Goal: Task Accomplishment & Management: Use online tool/utility

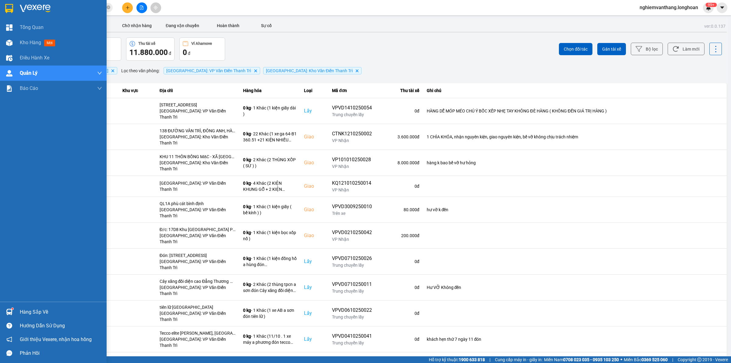
click at [14, 12] on div at bounding box center [9, 8] width 11 height 11
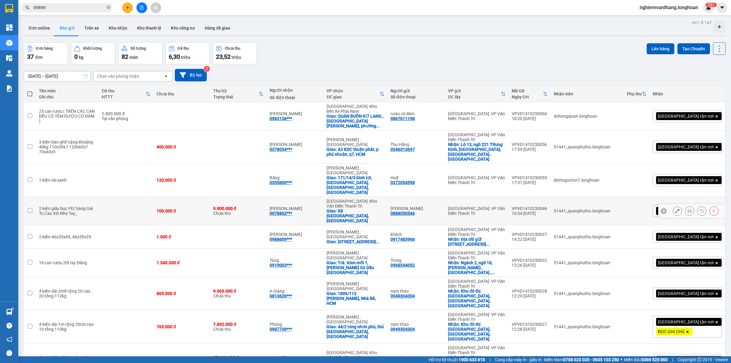
click at [120, 197] on td at bounding box center [126, 211] width 55 height 28
checkbox input "true"
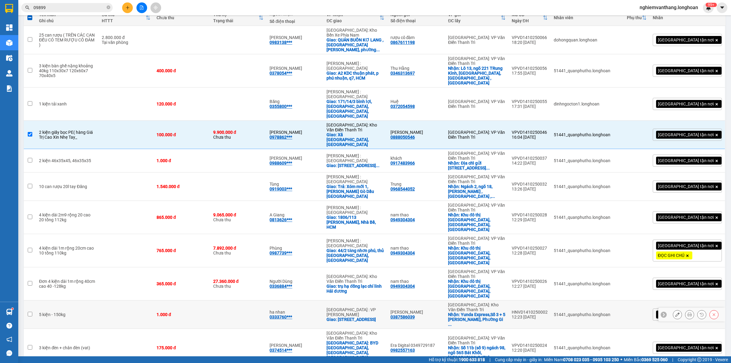
scroll to position [114, 0]
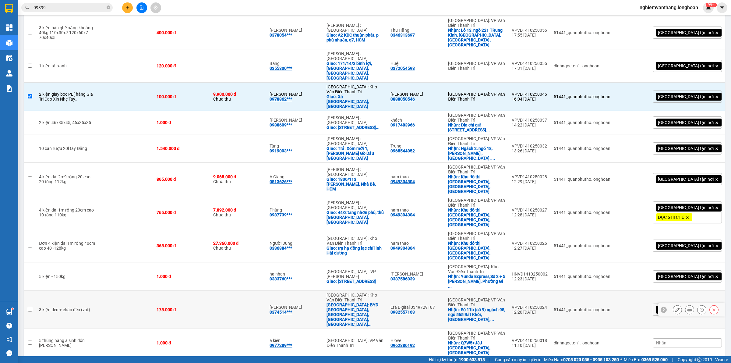
click at [110, 291] on td at bounding box center [126, 310] width 55 height 38
checkbox input "true"
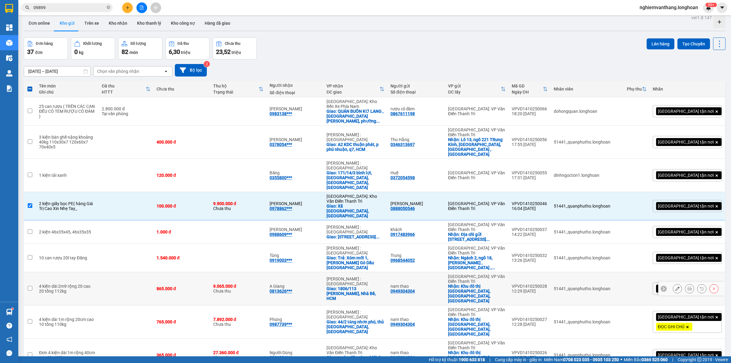
scroll to position [0, 0]
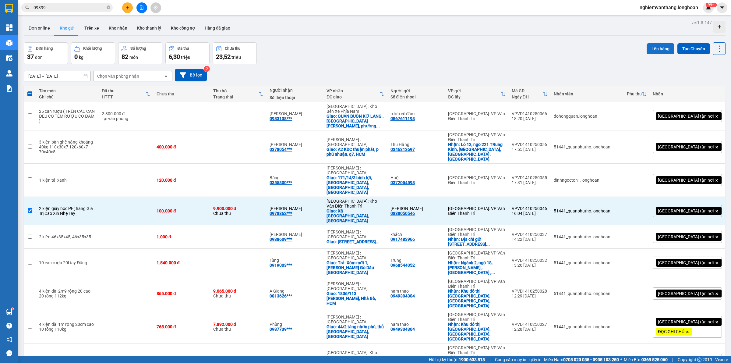
click at [661, 49] on button "Lên hàng" at bounding box center [661, 48] width 28 height 11
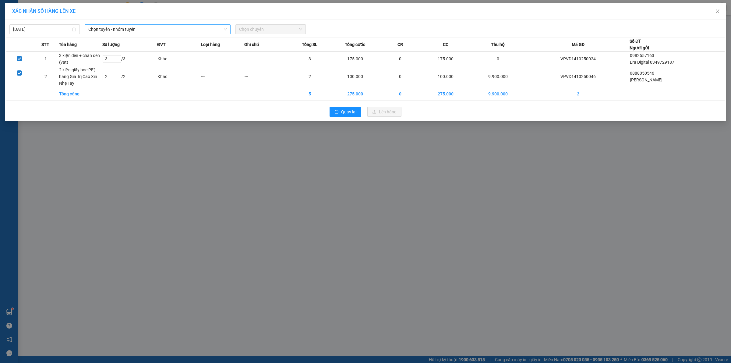
click at [125, 31] on span "Chọn tuyến - nhóm tuyến" at bounding box center [157, 29] width 139 height 9
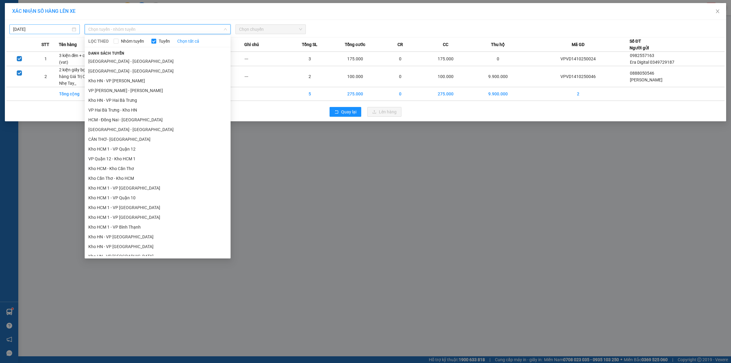
click at [29, 25] on div "[DATE]" at bounding box center [44, 29] width 70 height 10
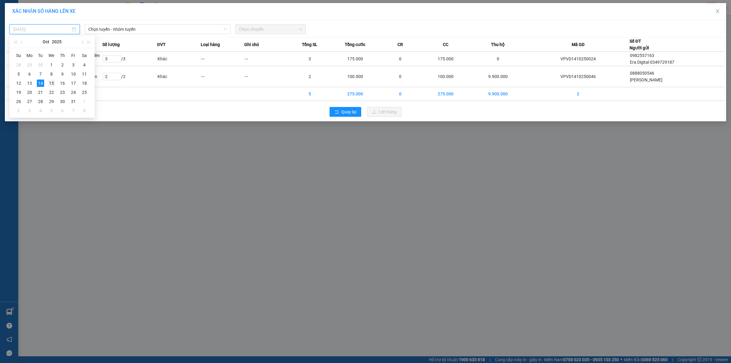
click at [52, 82] on div "15" at bounding box center [51, 83] width 7 height 7
type input "[DATE]"
click at [89, 30] on span "Chọn tuyến - nhóm tuyến" at bounding box center [157, 29] width 139 height 9
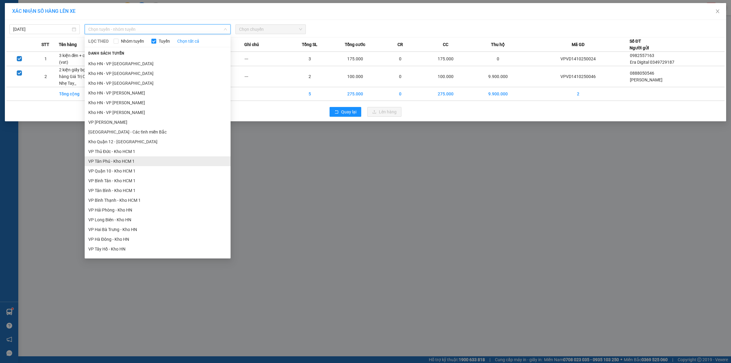
scroll to position [229, 0]
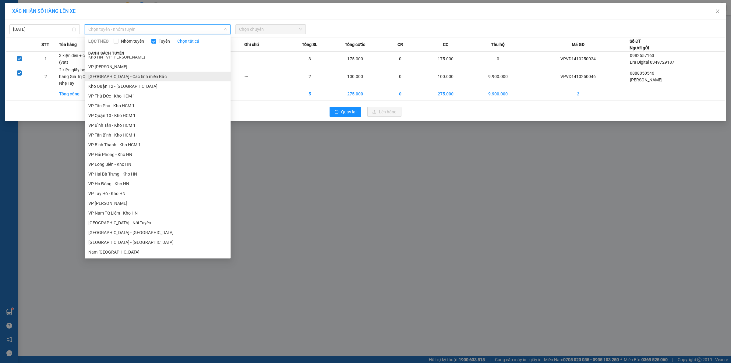
drag, startPoint x: 142, startPoint y: 79, endPoint x: 147, endPoint y: 77, distance: 4.8
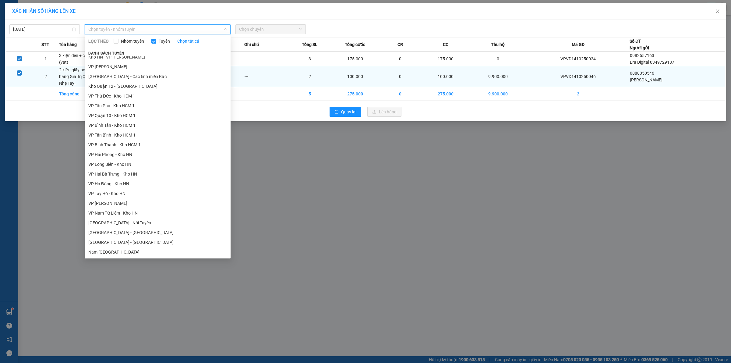
click at [142, 78] on li "[GEOGRAPHIC_DATA] - Các tỉnh miền Bắc" at bounding box center [158, 77] width 146 height 10
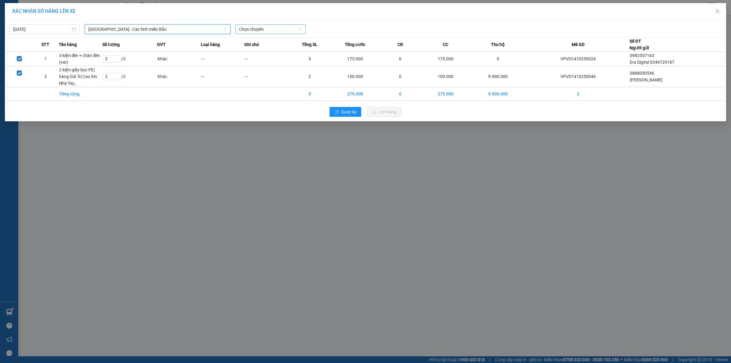
click at [262, 30] on span "Chọn chuyến" at bounding box center [270, 29] width 63 height 9
drag, startPoint x: 260, startPoint y: 55, endPoint x: 264, endPoint y: 47, distance: 9.0
click at [260, 53] on div "08:00 (TC)" at bounding box center [263, 51] width 55 height 10
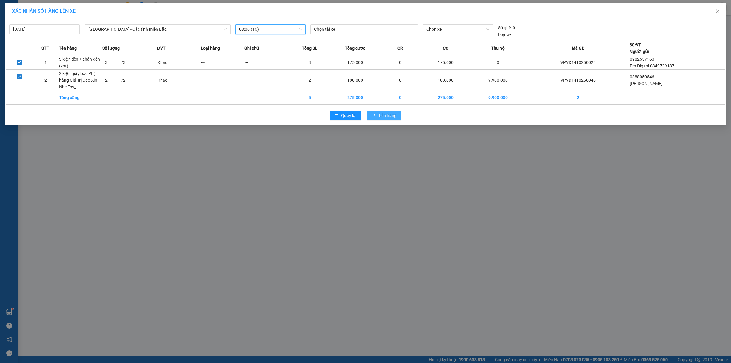
click at [388, 119] on button "Lên hàng" at bounding box center [384, 116] width 34 height 10
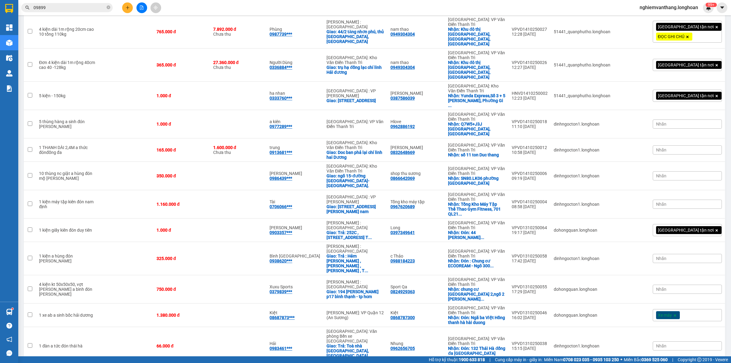
scroll to position [519, 0]
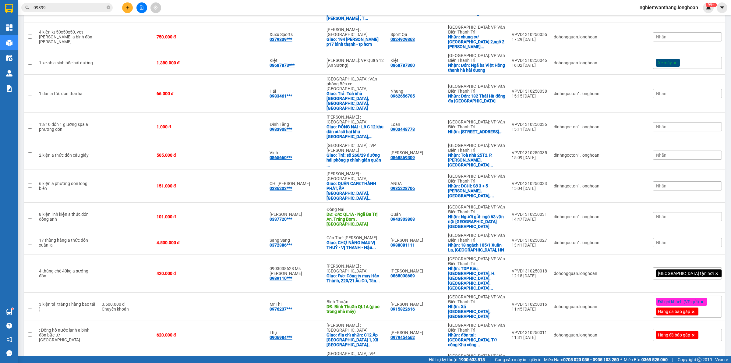
click at [70, 9] on input "09899" at bounding box center [70, 7] width 72 height 7
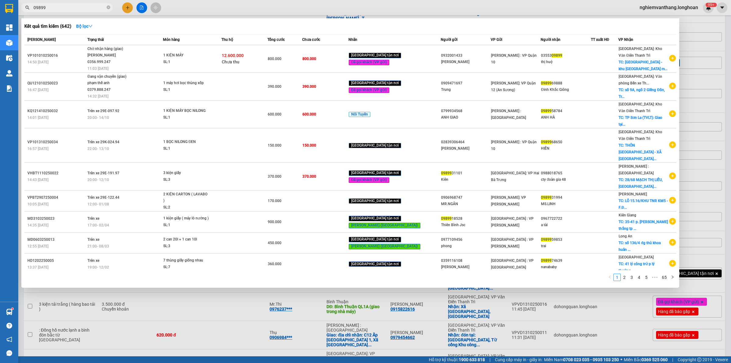
click at [70, 9] on input "09899" at bounding box center [70, 7] width 72 height 7
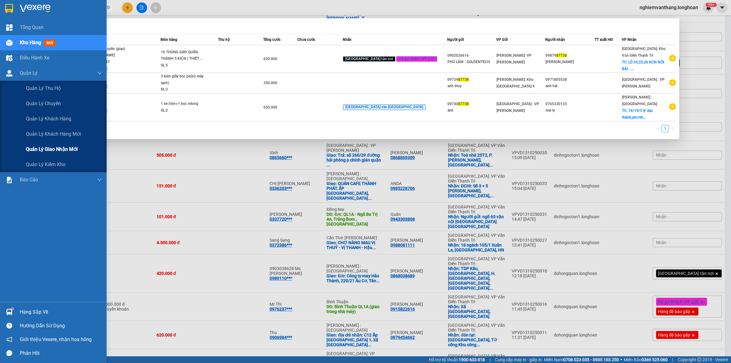
type input "87738"
click at [35, 144] on div "Quản lý giao nhận mới" at bounding box center [64, 149] width 76 height 15
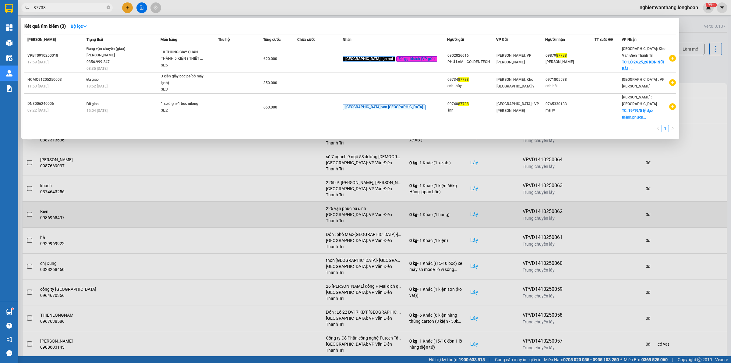
click at [141, 196] on div at bounding box center [365, 181] width 731 height 363
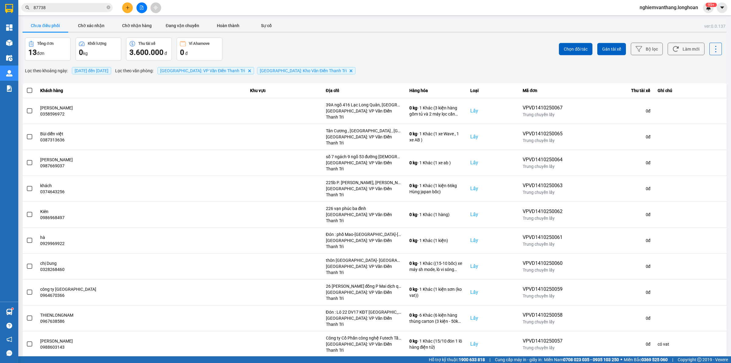
click at [80, 8] on input "87738" at bounding box center [70, 7] width 72 height 7
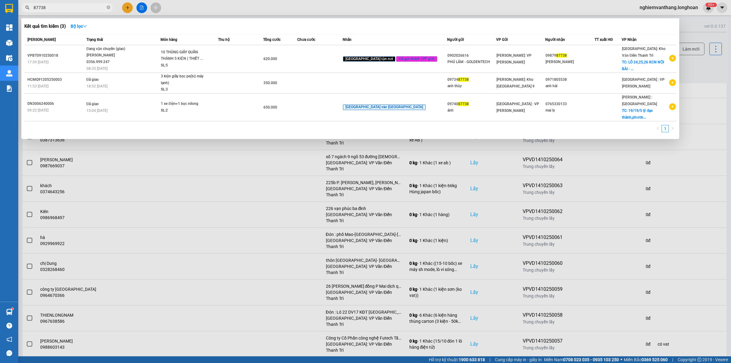
click at [236, 7] on div at bounding box center [365, 181] width 731 height 363
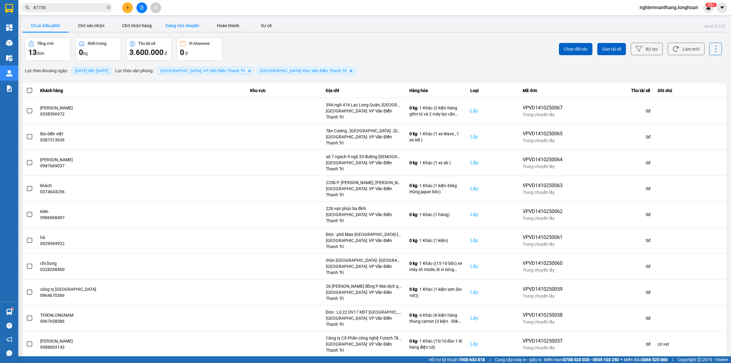
click at [182, 29] on button "Đang vận chuyển" at bounding box center [183, 25] width 46 height 12
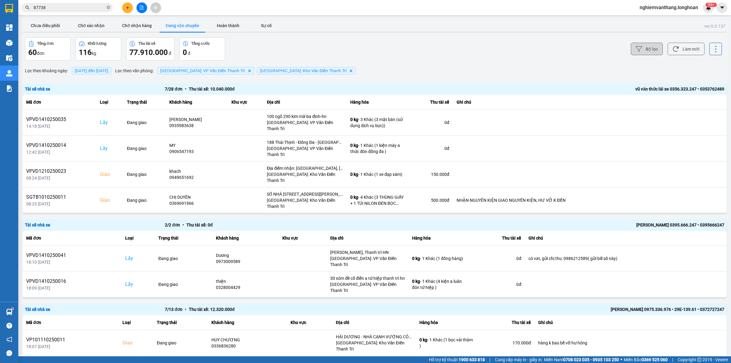
click at [640, 48] on button "Bộ lọc" at bounding box center [647, 49] width 32 height 12
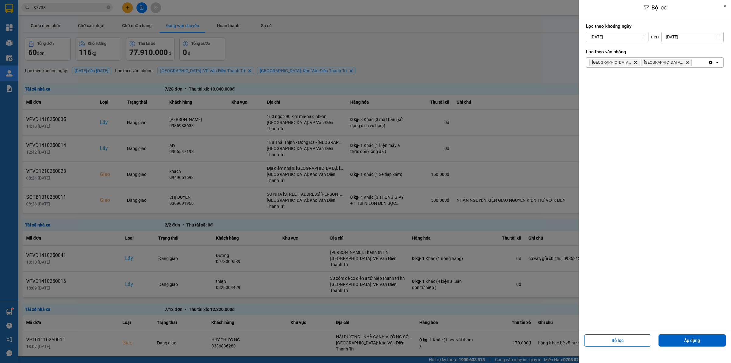
click at [625, 39] on input "[DATE]" at bounding box center [618, 37] width 62 height 10
click at [612, 80] on div "1" at bounding box center [614, 81] width 9 height 7
type input "[DATE]"
drag, startPoint x: 679, startPoint y: 335, endPoint x: 675, endPoint y: 335, distance: 4.1
click at [679, 335] on button "Áp dụng" at bounding box center [692, 340] width 67 height 12
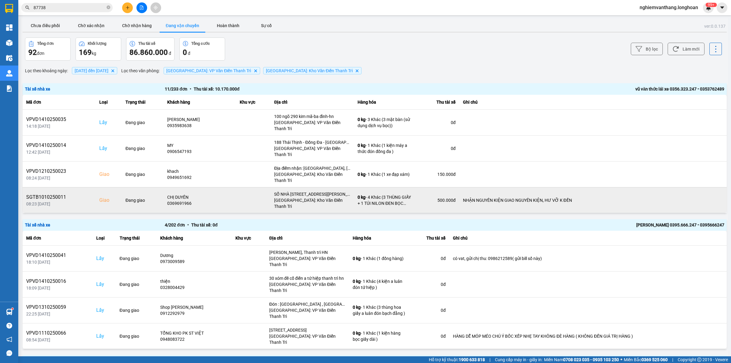
scroll to position [690, 0]
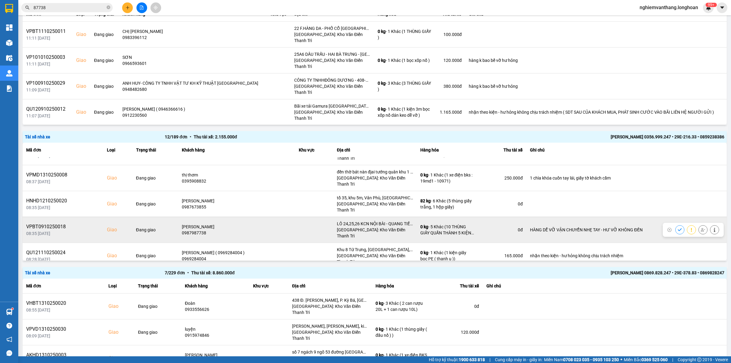
click at [701, 228] on icon at bounding box center [703, 230] width 4 height 4
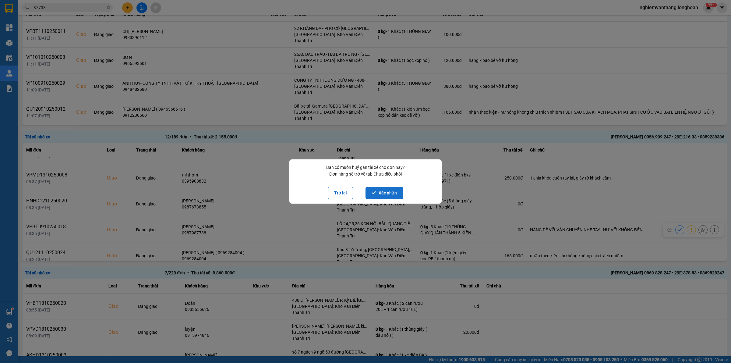
click at [393, 197] on button "Xác nhận" at bounding box center [385, 193] width 38 height 12
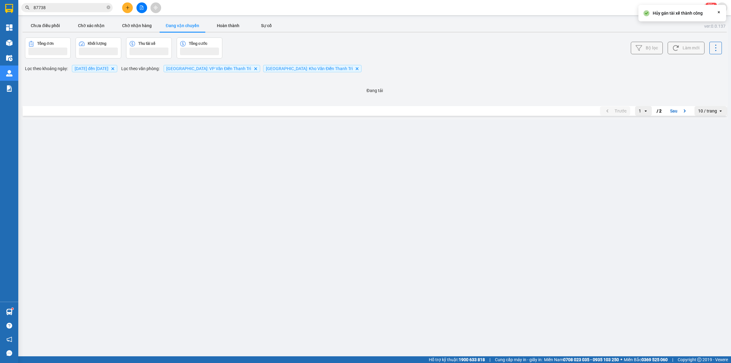
scroll to position [0, 0]
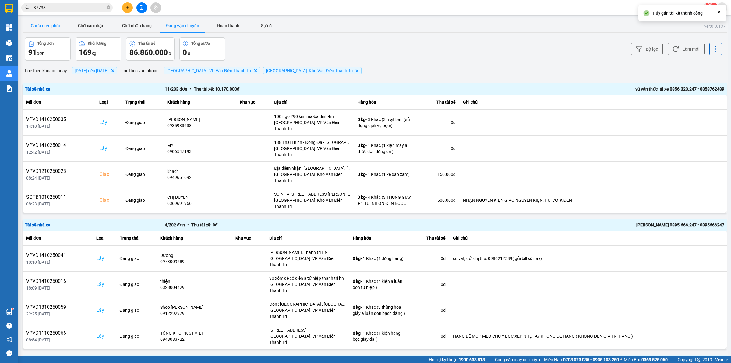
click at [42, 23] on button "Chưa điều phối" at bounding box center [46, 25] width 46 height 12
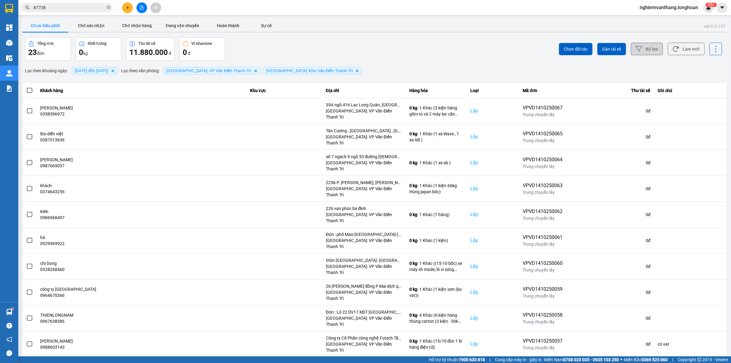
click at [651, 46] on button "Bộ lọc" at bounding box center [647, 49] width 32 height 12
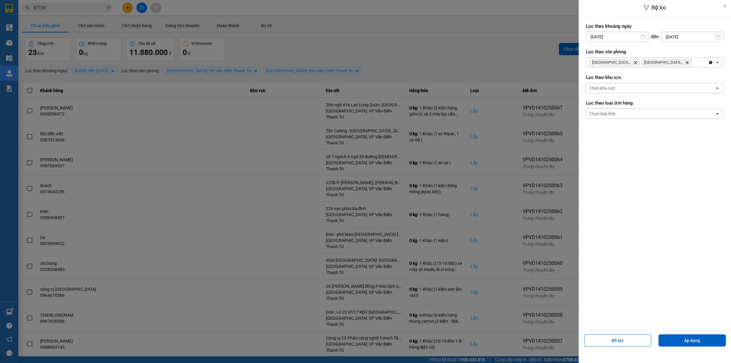
click at [636, 62] on icon "Delete" at bounding box center [636, 63] width 4 height 4
click at [686, 350] on div "Bộ lọc Lọc theo khoảng [DATE] Press the down arrow key to interact with the cal…" at bounding box center [655, 181] width 152 height 363
click at [687, 340] on button "Áp dụng" at bounding box center [692, 340] width 67 height 12
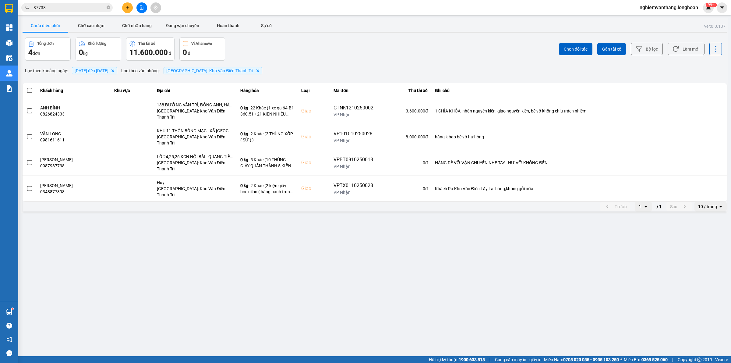
click at [708, 204] on div "10 / trang" at bounding box center [707, 207] width 19 height 6
drag, startPoint x: 710, startPoint y: 243, endPoint x: 706, endPoint y: 240, distance: 4.8
click at [710, 243] on div "100 / trang" at bounding box center [711, 244] width 22 height 6
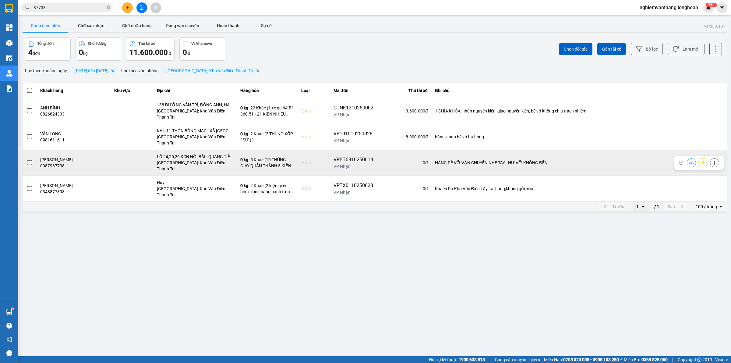
click at [706, 157] on button at bounding box center [703, 162] width 9 height 11
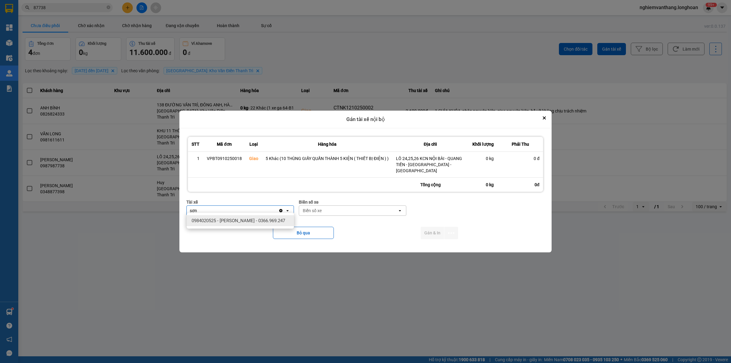
type input "sơn"
click at [271, 218] on span "0984020525 - [PERSON_NAME] - 0366.969.247" at bounding box center [239, 221] width 94 height 6
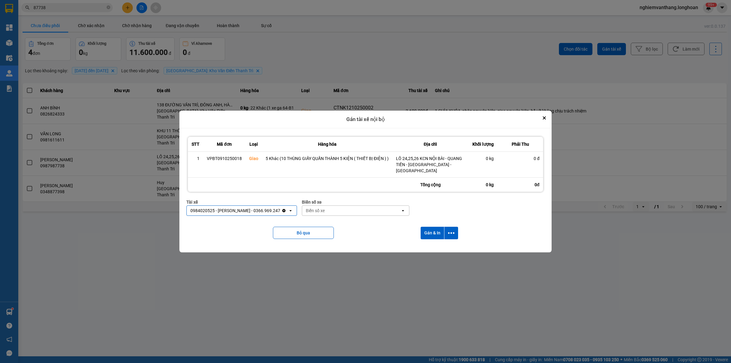
click at [324, 210] on div "Biển số xe" at bounding box center [315, 210] width 19 height 6
type input "46"
click at [332, 234] on div "29E-218.46" at bounding box center [356, 231] width 107 height 11
click at [453, 231] on icon "dialog" at bounding box center [451, 233] width 6 height 6
click at [435, 248] on span "Chỉ gán tài" at bounding box center [427, 246] width 20 height 6
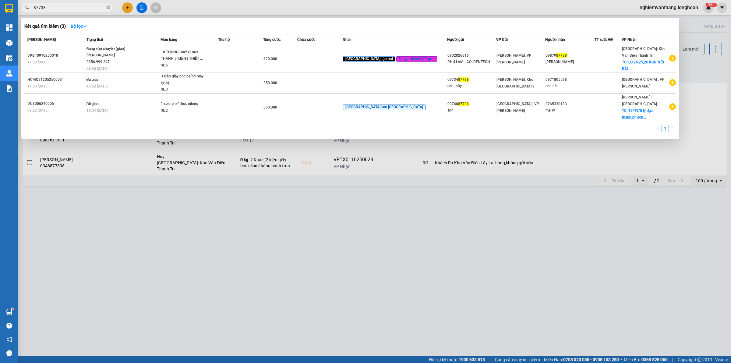
click at [48, 8] on input "87738" at bounding box center [70, 7] width 72 height 7
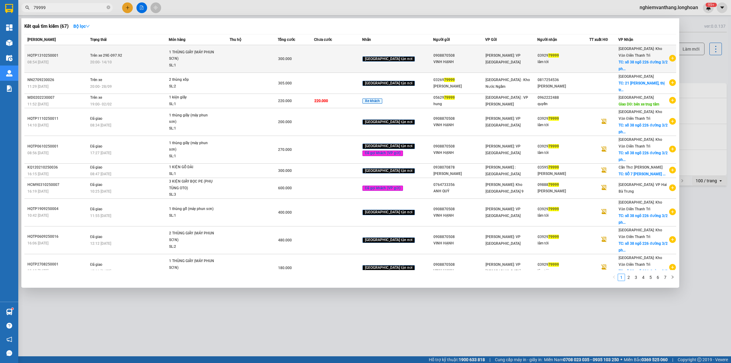
type input "79999"
click at [214, 62] on div "SL: 1" at bounding box center [192, 65] width 46 height 7
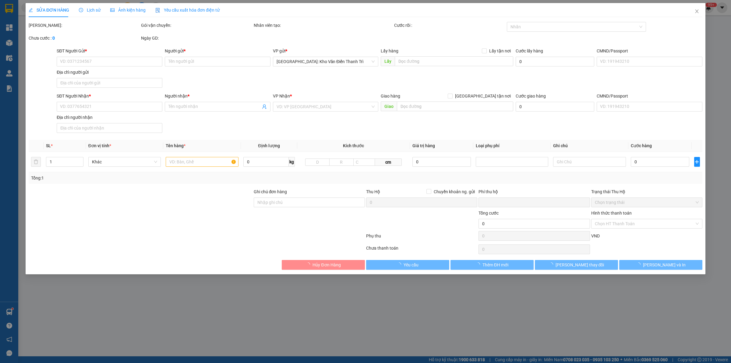
type input "0908870508"
type input "VINH HẠNH"
type input "0392979999"
type input "lâm tới"
checkbox input "true"
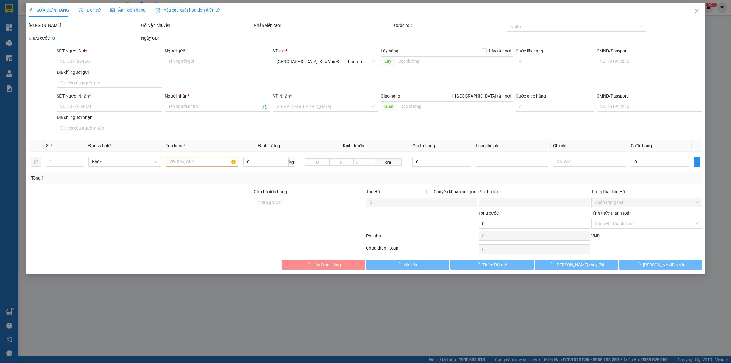
type input "số 38 ngõ 226 đường 3/2 phường [GEOGRAPHIC_DATA]"
type input "0"
type input "300.000"
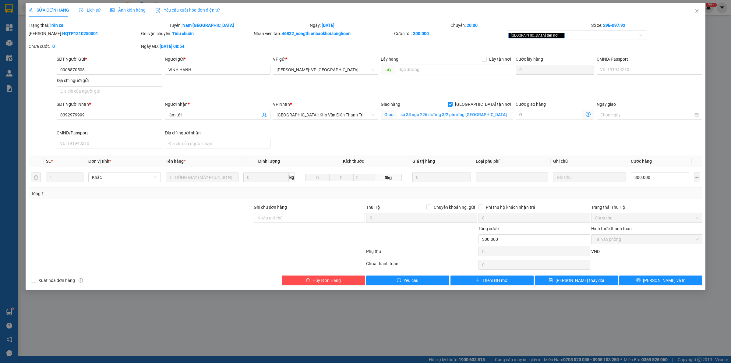
click at [68, 33] on b "HQTP1310250001" at bounding box center [80, 33] width 36 height 5
drag, startPoint x: 68, startPoint y: 33, endPoint x: 51, endPoint y: 33, distance: 17.1
click at [62, 33] on b "HQTP1310250001" at bounding box center [80, 33] width 36 height 5
copy b "HQTP1310250001"
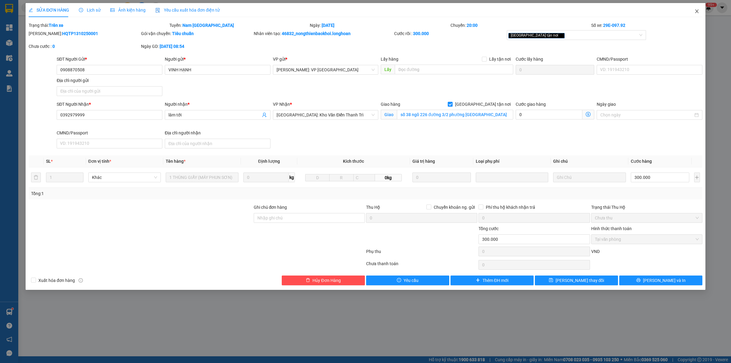
click at [698, 12] on icon "close" at bounding box center [696, 11] width 3 height 4
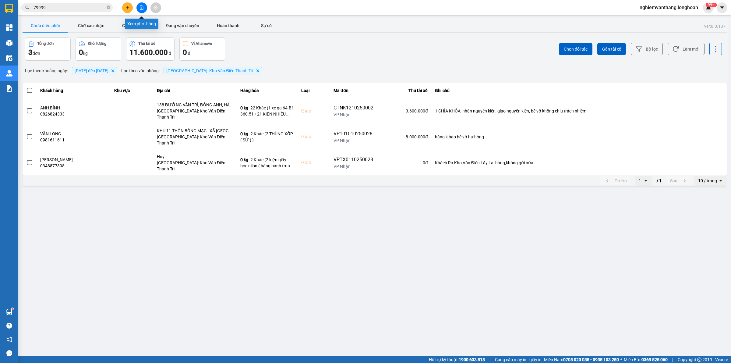
click at [145, 7] on button at bounding box center [141, 7] width 11 height 11
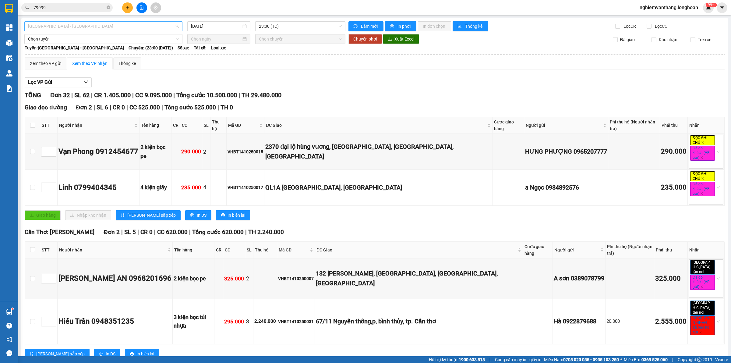
click at [32, 23] on span "[GEOGRAPHIC_DATA] - [GEOGRAPHIC_DATA]" at bounding box center [103, 26] width 151 height 9
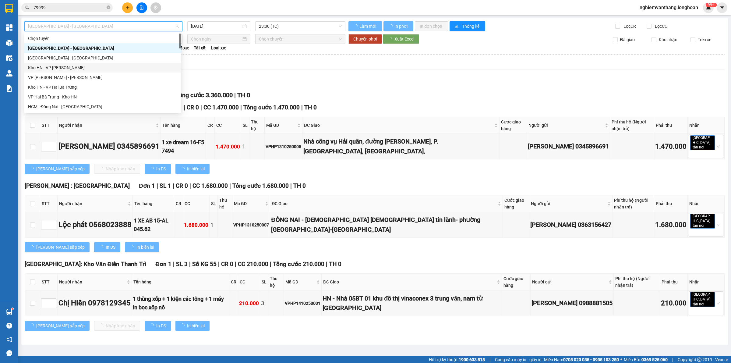
click at [46, 2] on div "Kết quả tìm kiếm ( 67 ) Bộ lọc Mã ĐH Trạng thái Món hàng Thu hộ Tổng cước Chưa …" at bounding box center [59, 7] width 119 height 11
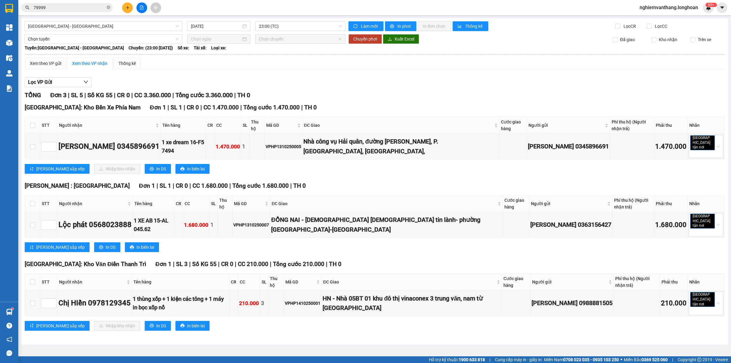
drag, startPoint x: 51, startPoint y: 8, endPoint x: 68, endPoint y: 9, distance: 17.1
click at [54, 8] on input "79999" at bounding box center [70, 7] width 72 height 7
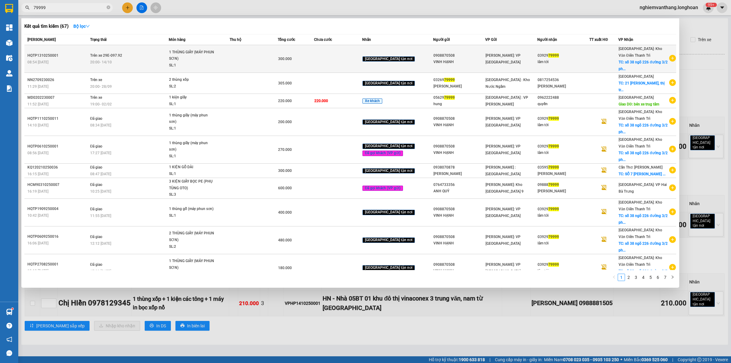
click at [149, 48] on td "Trên xe 29E-097.92 20:00 [DATE]" at bounding box center [129, 59] width 80 height 28
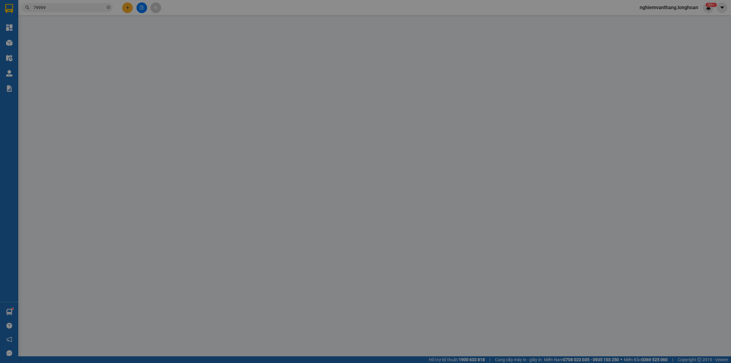
type input "0908870508"
type input "VINH HẠNH"
type input "0392979999"
type input "lâm tới"
checkbox input "true"
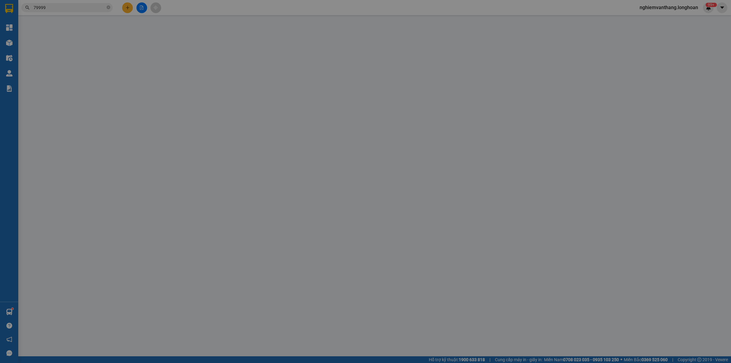
type input "số 38 ngõ 226 đường 3/2 phường [GEOGRAPHIC_DATA]"
type input "0"
type input "300.000"
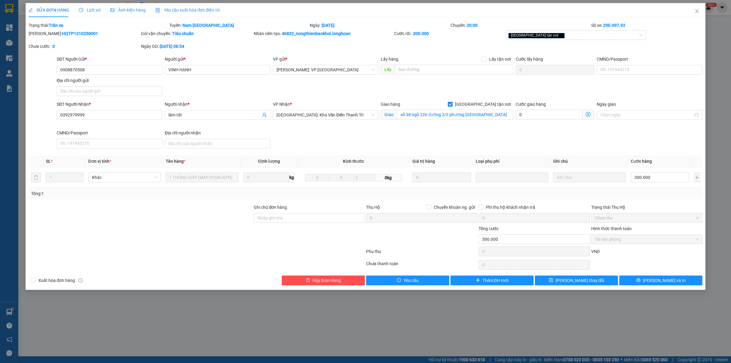
click at [93, 11] on span "Lịch sử" at bounding box center [90, 10] width 22 height 5
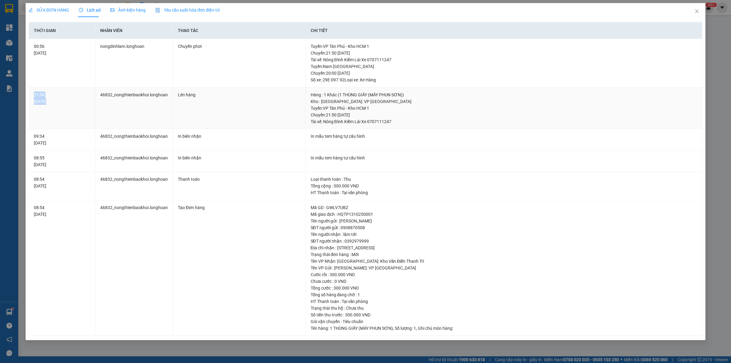
drag, startPoint x: 41, startPoint y: 93, endPoint x: 115, endPoint y: 97, distance: 73.2
click at [115, 97] on tr "21:54 [DATE] 46832_nongthienbaokhoi.longhoan Lên hàng Hàng : 1 Khác (1 THÙNG GI…" at bounding box center [366, 108] width 674 height 42
click at [273, 101] on td "Lên hàng" at bounding box center [239, 108] width 133 height 42
click at [696, 11] on icon "close" at bounding box center [696, 11] width 3 height 4
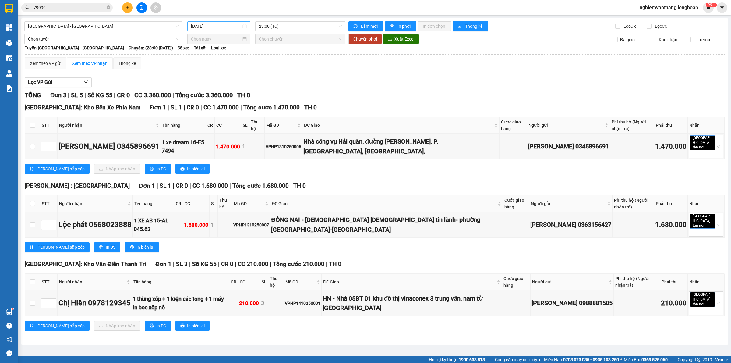
click at [217, 27] on input "[DATE]" at bounding box center [216, 26] width 50 height 7
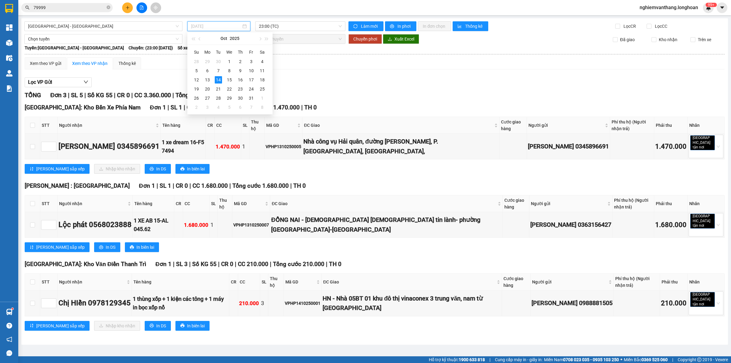
type input "[DATE]"
click at [320, 79] on div "Lọc VP Gửi" at bounding box center [375, 82] width 700 height 10
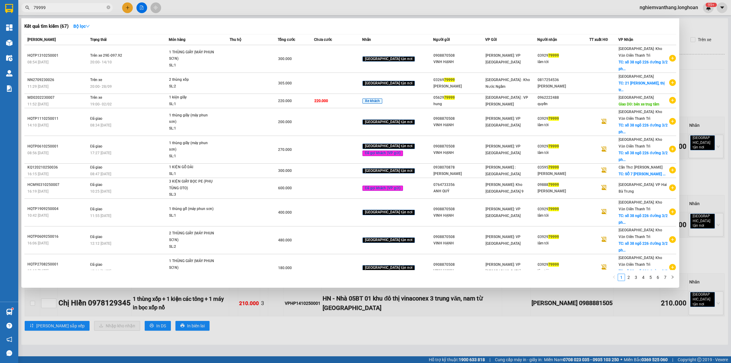
click at [54, 9] on input "79999" at bounding box center [70, 7] width 72 height 7
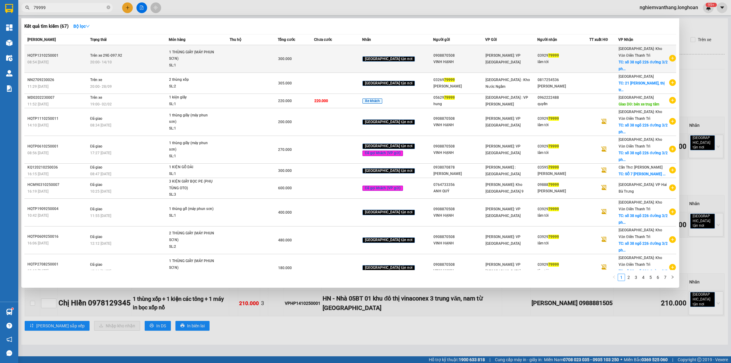
click at [186, 57] on div "1 THÙNG GIẤY (MÁY PHUN SƠN)" at bounding box center [192, 55] width 46 height 13
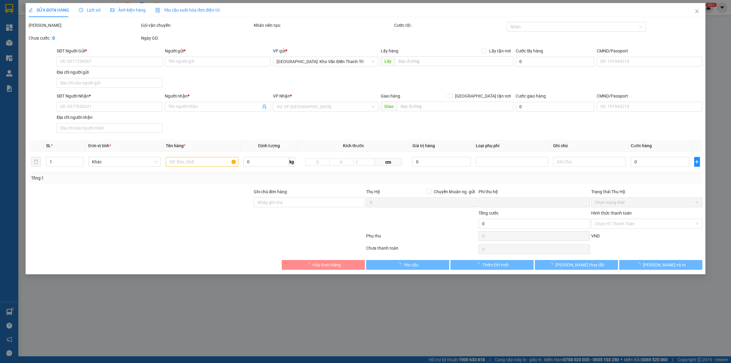
type input "0908870508"
type input "VINH HẠNH"
type input "0392979999"
type input "lâm tới"
checkbox input "true"
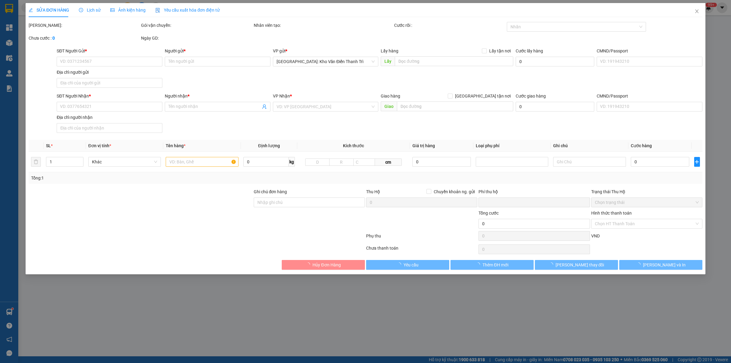
type input "số 38 ngõ 226 đường 3/2 phường [GEOGRAPHIC_DATA]"
type input "0"
type input "300.000"
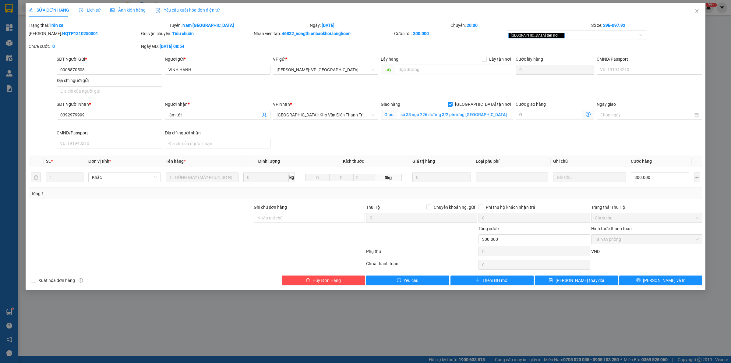
click at [93, 14] on div "Lịch sử" at bounding box center [90, 10] width 22 height 14
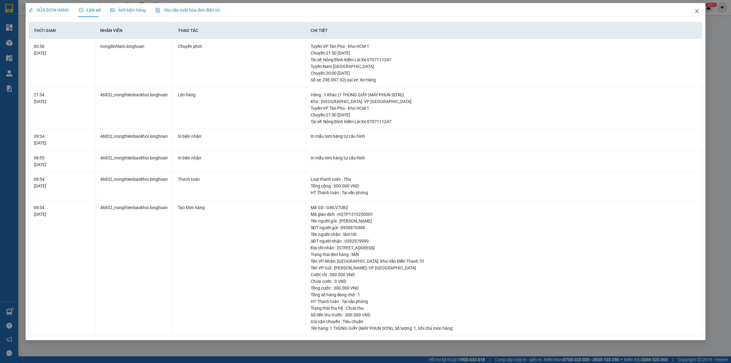
click at [704, 11] on span "Close" at bounding box center [697, 11] width 17 height 17
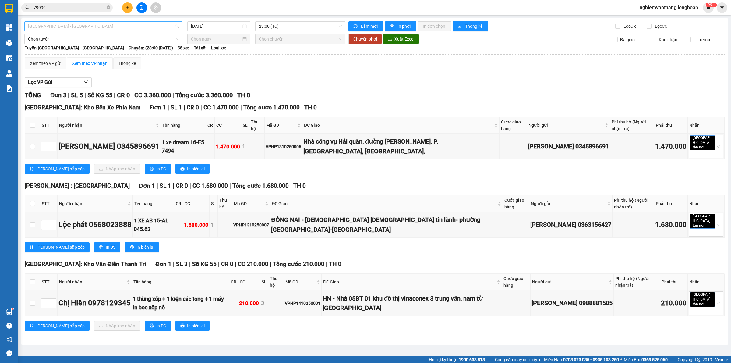
click at [106, 26] on span "[GEOGRAPHIC_DATA] - [GEOGRAPHIC_DATA]" at bounding box center [103, 26] width 151 height 9
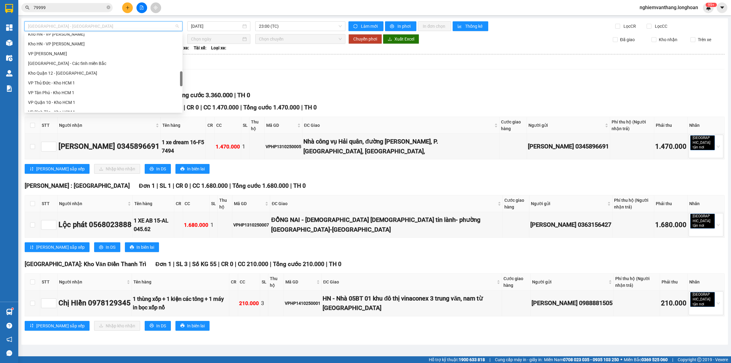
scroll to position [419, 0]
click at [57, 68] on div "Nam [GEOGRAPHIC_DATA]" at bounding box center [103, 68] width 151 height 7
type input "[DATE]"
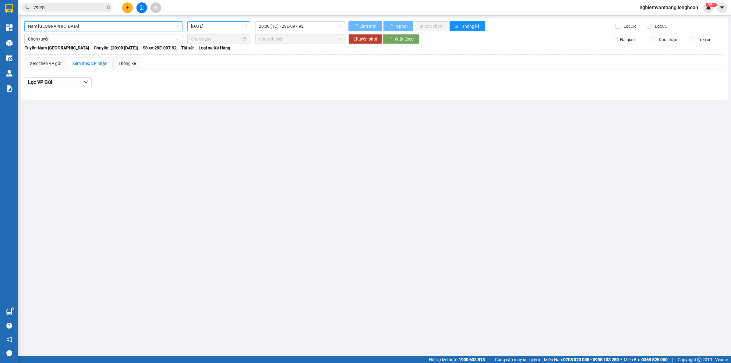
click at [215, 28] on input "[DATE]" at bounding box center [216, 26] width 50 height 7
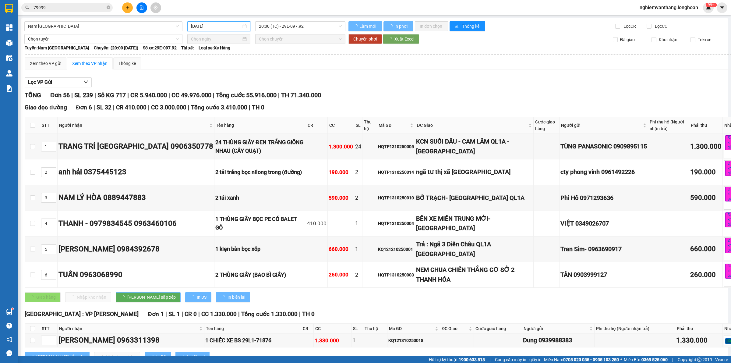
click at [306, 68] on div "Xem theo VP gửi Xem theo VP nhận Thống kê" at bounding box center [392, 63] width 735 height 12
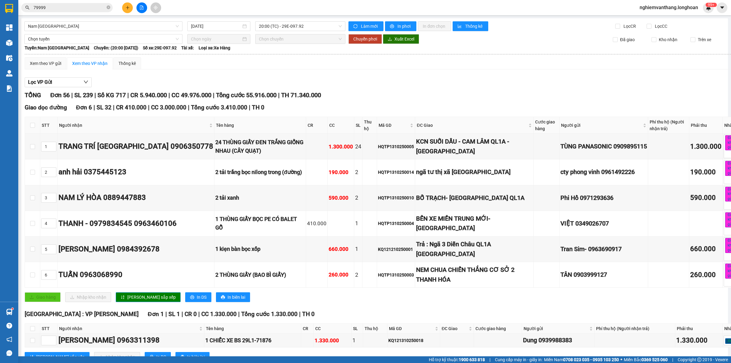
scroll to position [1767, 0]
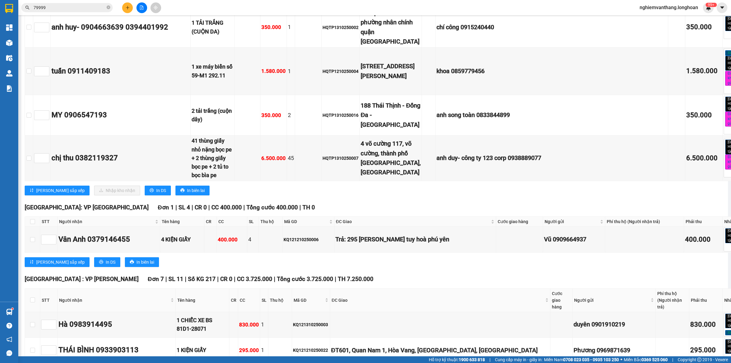
checkbox input "true"
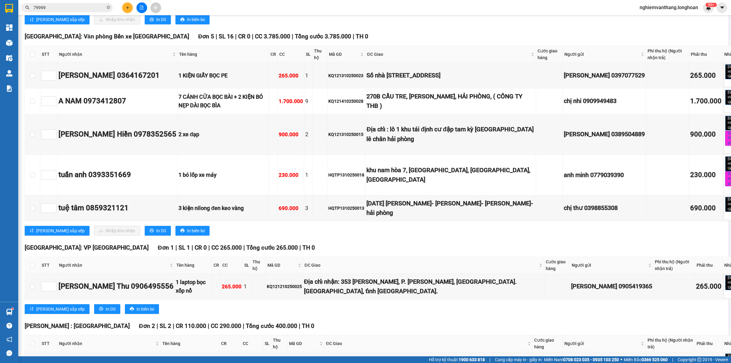
scroll to position [2071, 0]
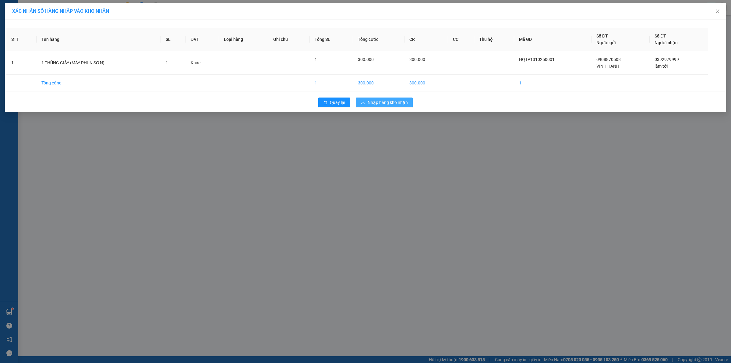
click at [388, 101] on span "Nhập hàng kho nhận" at bounding box center [388, 102] width 40 height 7
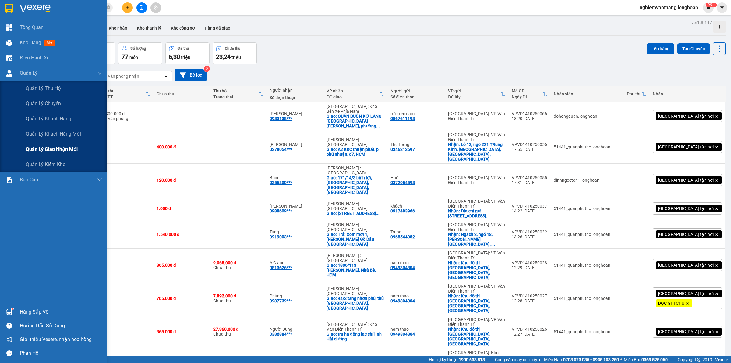
drag, startPoint x: 43, startPoint y: 148, endPoint x: 56, endPoint y: 148, distance: 13.1
click at [44, 148] on span "Quản lý giao nhận mới" at bounding box center [52, 149] width 52 height 8
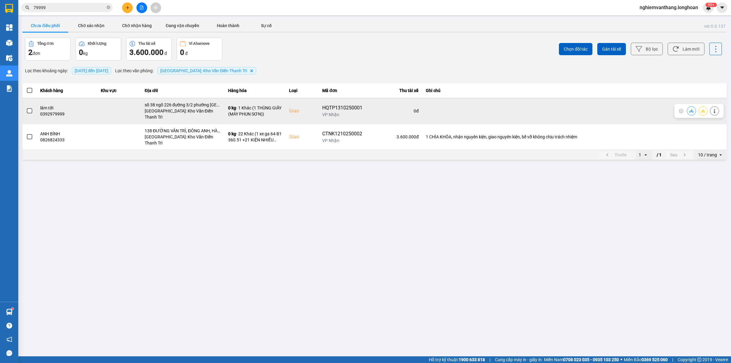
click at [699, 106] on div at bounding box center [703, 110] width 9 height 9
click at [700, 108] on button at bounding box center [703, 110] width 9 height 11
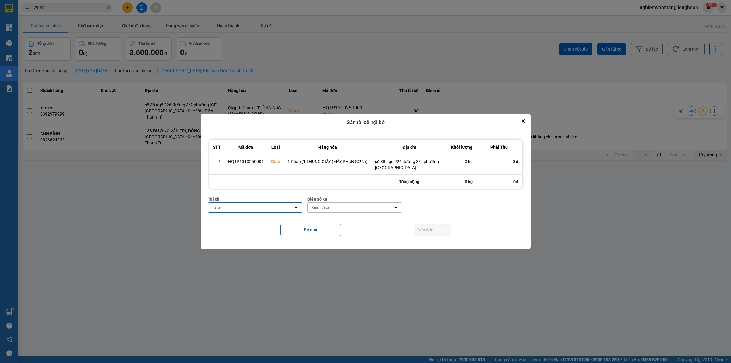
click at [252, 208] on div "Tài xế" at bounding box center [251, 208] width 86 height 10
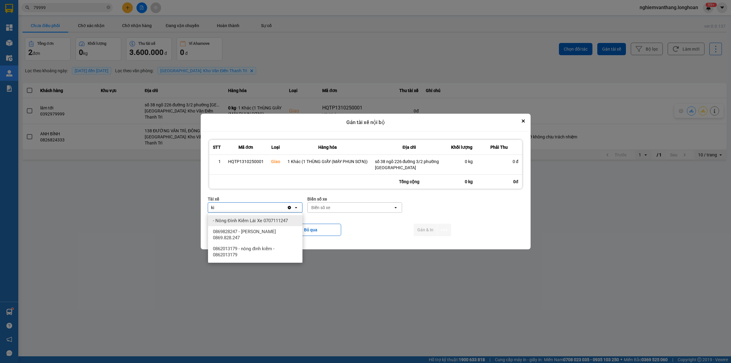
type input "k"
type input "sơ"
drag, startPoint x: 258, startPoint y: 223, endPoint x: 300, endPoint y: 223, distance: 42.7
click at [258, 223] on span "0984020525 - [PERSON_NAME] - 0366.969.247" at bounding box center [256, 224] width 87 height 12
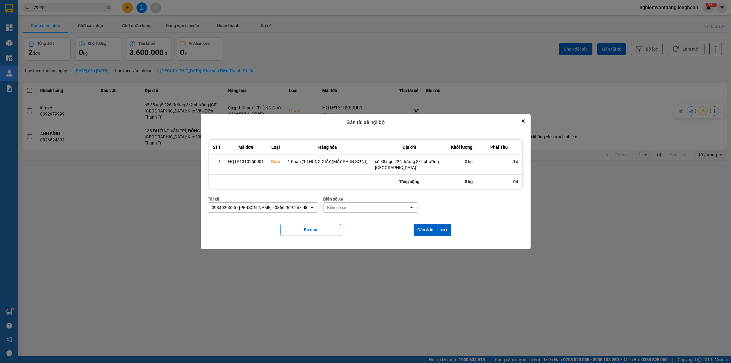
click at [346, 209] on div "Biển số xe" at bounding box center [336, 207] width 19 height 6
type input "46"
click at [351, 232] on span "29E-218.46" at bounding box center [340, 232] width 22 height 6
click at [441, 229] on icon "dialog" at bounding box center [444, 230] width 6 height 6
click at [433, 247] on div "Chỉ gán tài" at bounding box center [428, 246] width 36 height 6
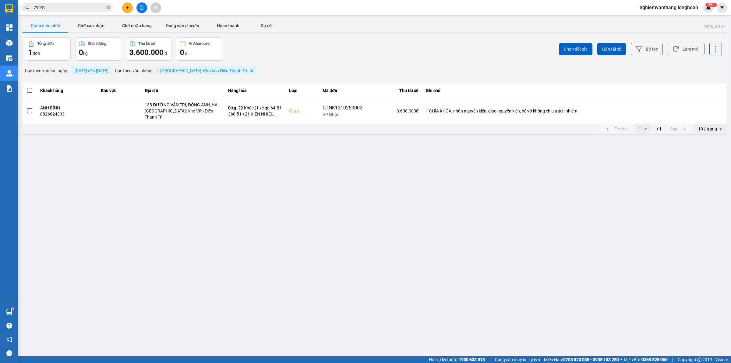
click at [142, 10] on button at bounding box center [141, 7] width 11 height 11
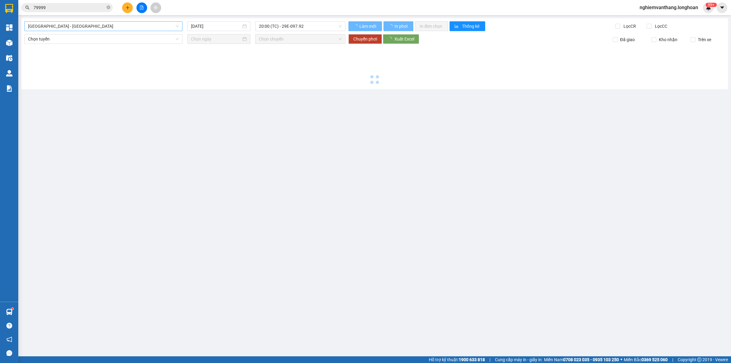
click at [92, 28] on span "[GEOGRAPHIC_DATA] - [GEOGRAPHIC_DATA]" at bounding box center [103, 26] width 151 height 9
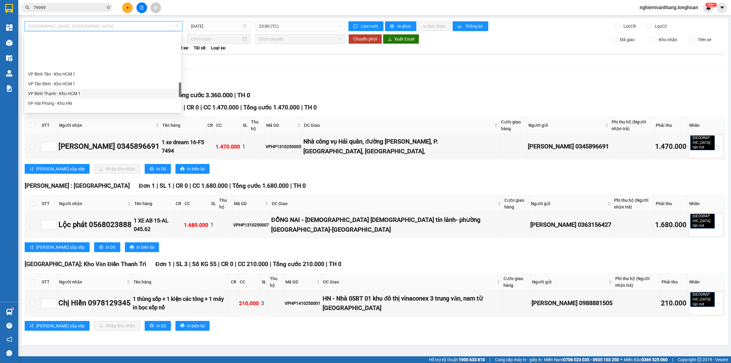
scroll to position [429, 0]
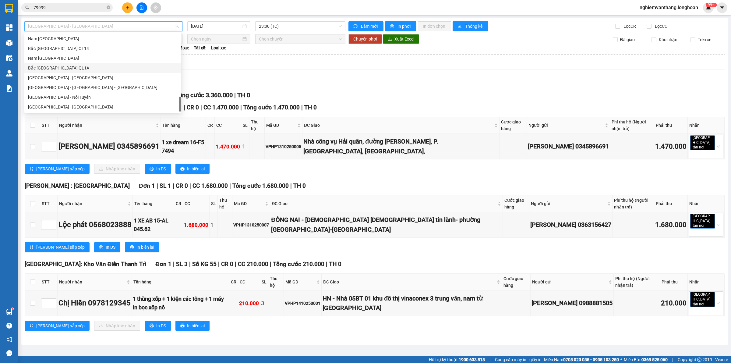
click at [60, 66] on div "Bắc [GEOGRAPHIC_DATA] QL1A" at bounding box center [103, 68] width 150 height 7
type input "[DATE]"
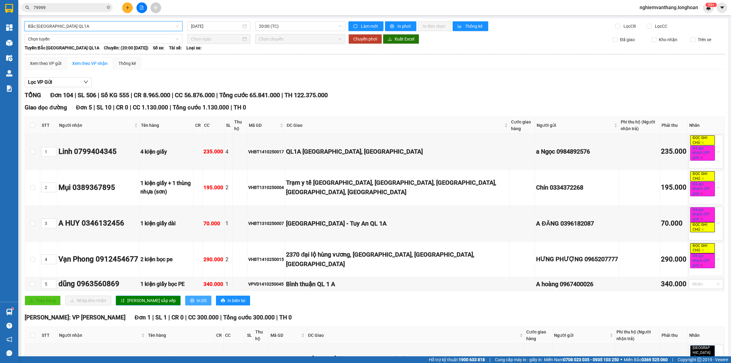
click at [197, 303] on span "In DS" at bounding box center [202, 300] width 10 height 7
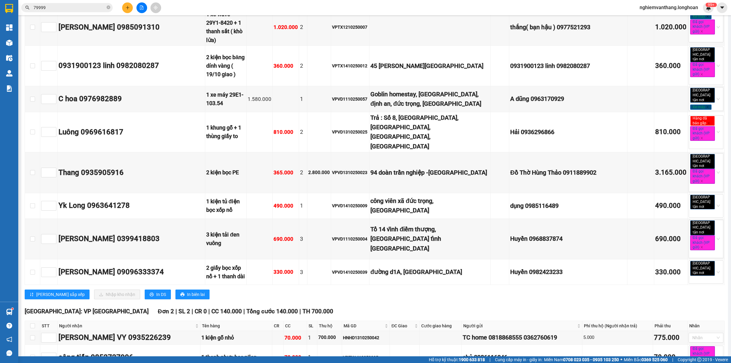
scroll to position [3477, 0]
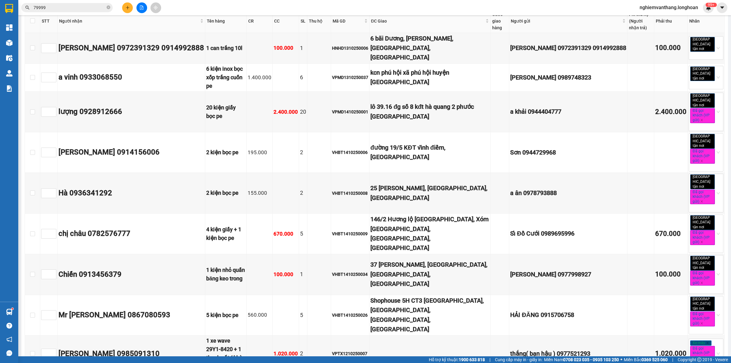
scroll to position [3210, 0]
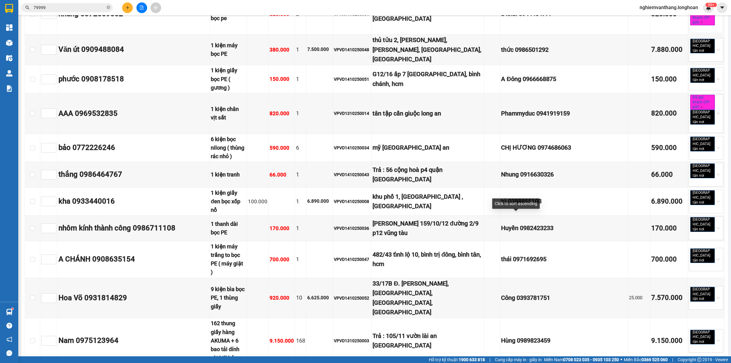
scroll to position [2182, 0]
